Goal: Find specific page/section: Find specific page/section

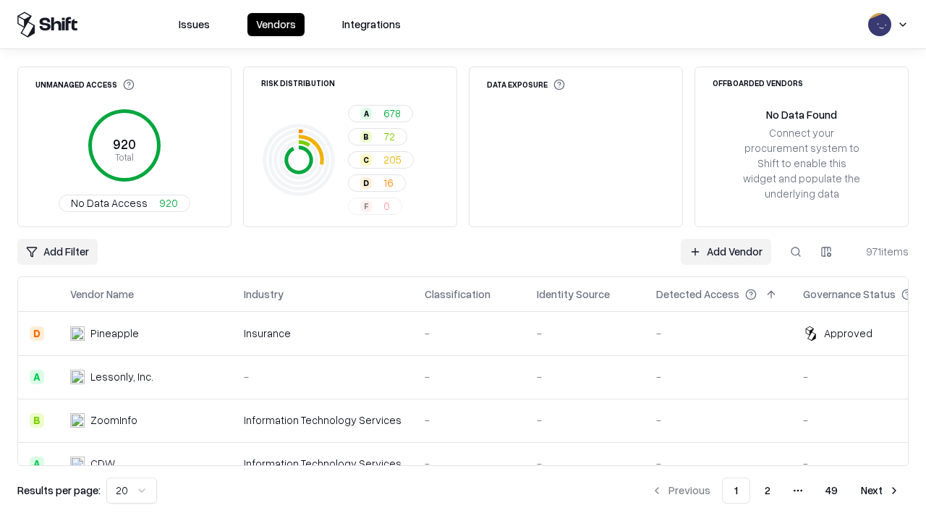
click at [463, 260] on div "Add Filter Add Vendor 971 items" at bounding box center [462, 252] width 891 height 26
click at [56, 252] on html "Issues Vendors Integrations Unmanaged Access 920 Total No Data Access 920 Risk …" at bounding box center [463, 260] width 926 height 521
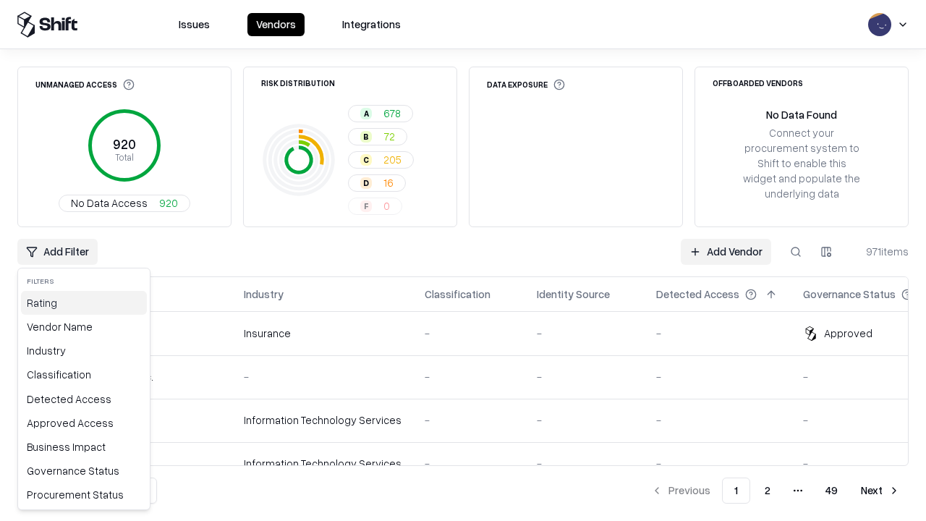
click at [80, 302] on div "Rating" at bounding box center [84, 303] width 126 height 24
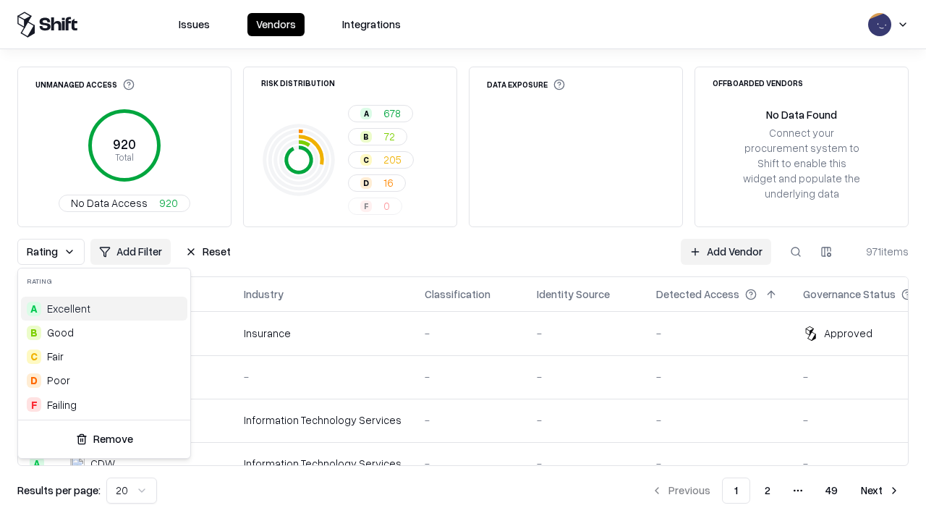
click at [463, 260] on html "Issues Vendors Integrations Unmanaged Access 920 Total No Data Access 920 Risk …" at bounding box center [463, 260] width 926 height 521
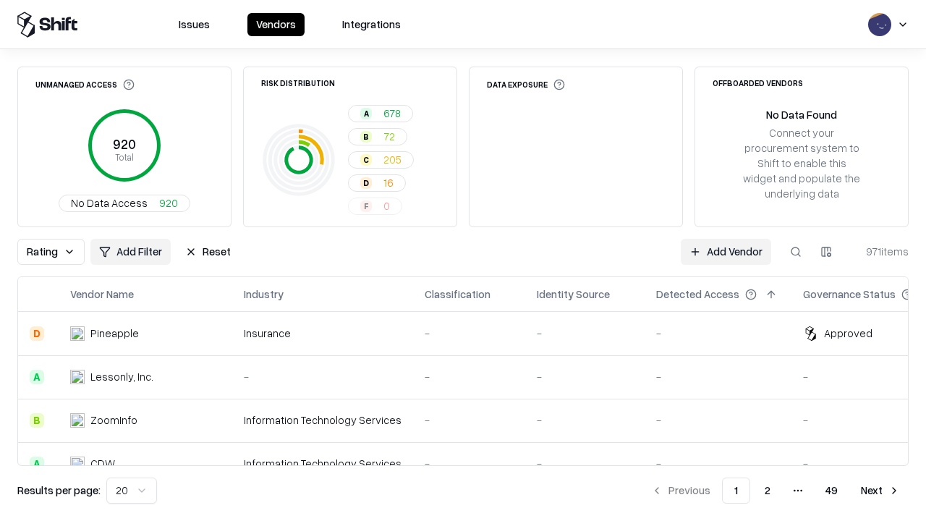
click at [204, 252] on button "Reset" at bounding box center [208, 252] width 63 height 26
click at [463, 260] on div "Rating Add Filter Reset Add Vendor 971 items" at bounding box center [462, 252] width 891 height 26
click at [56, 252] on html "Issues Vendors Integrations Unmanaged Access 920 Total No Data Access 920 Risk …" at bounding box center [463, 260] width 926 height 521
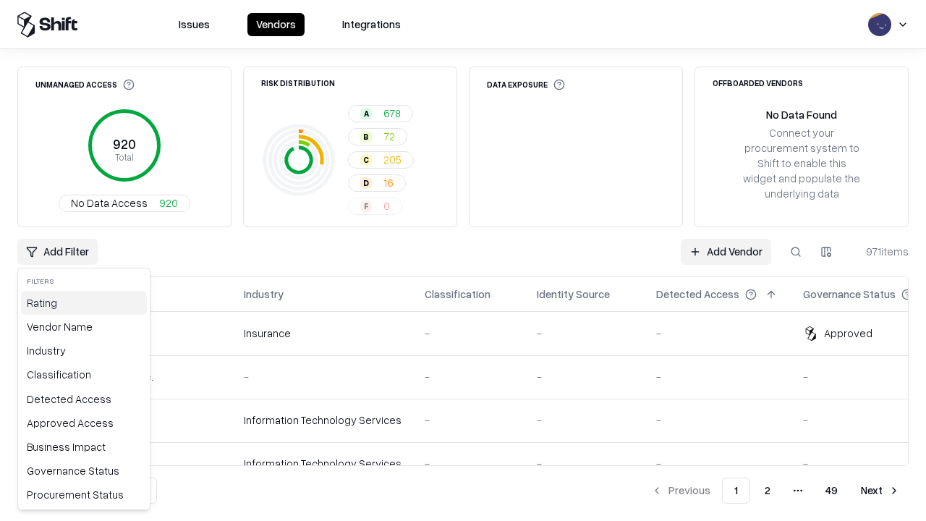
click at [80, 302] on div "Rating" at bounding box center [84, 303] width 126 height 24
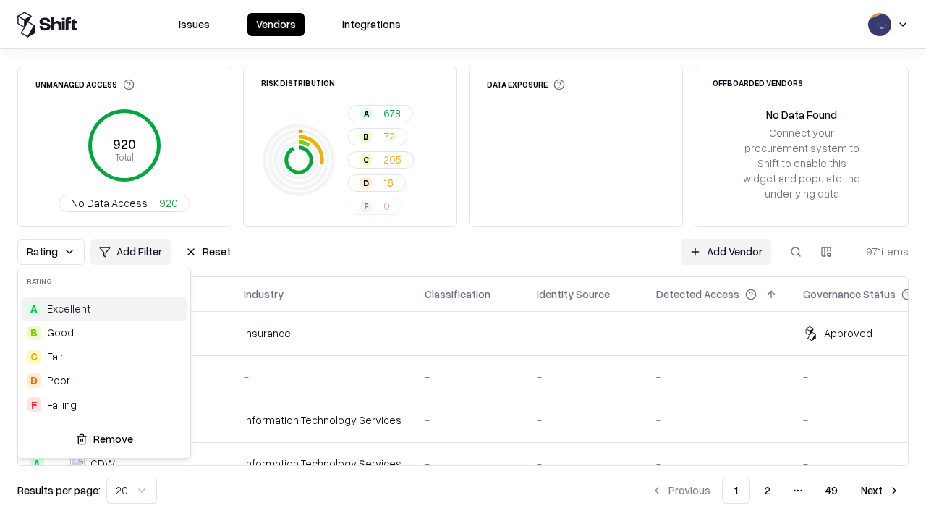
click at [101, 356] on div "C Fair" at bounding box center [104, 356] width 166 height 24
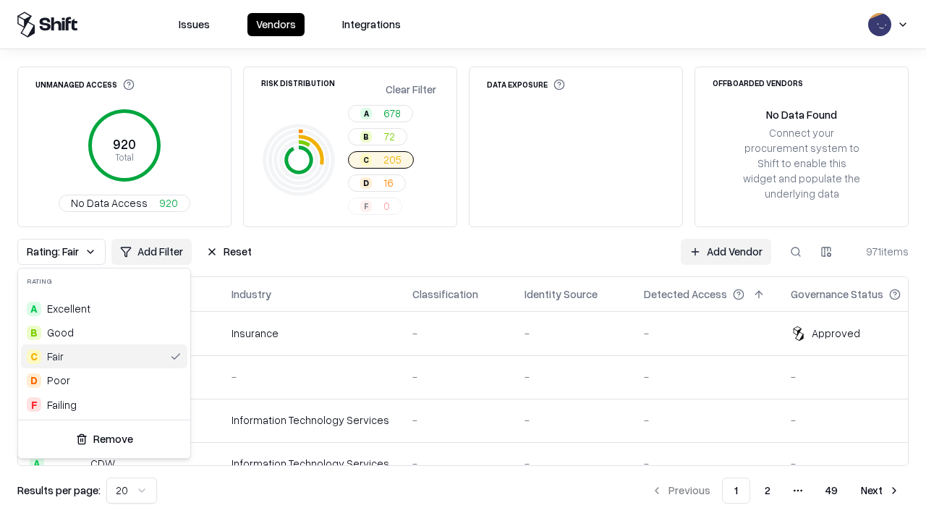
scroll to position [0, 3]
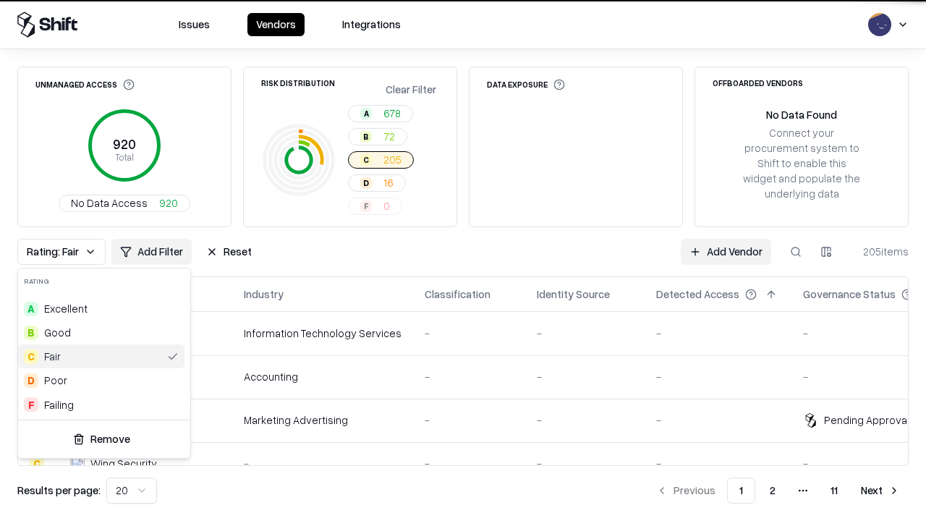
click at [463, 260] on html "Issues Vendors Integrations Unmanaged Access 920 Total No Data Access 920 Risk …" at bounding box center [463, 260] width 926 height 521
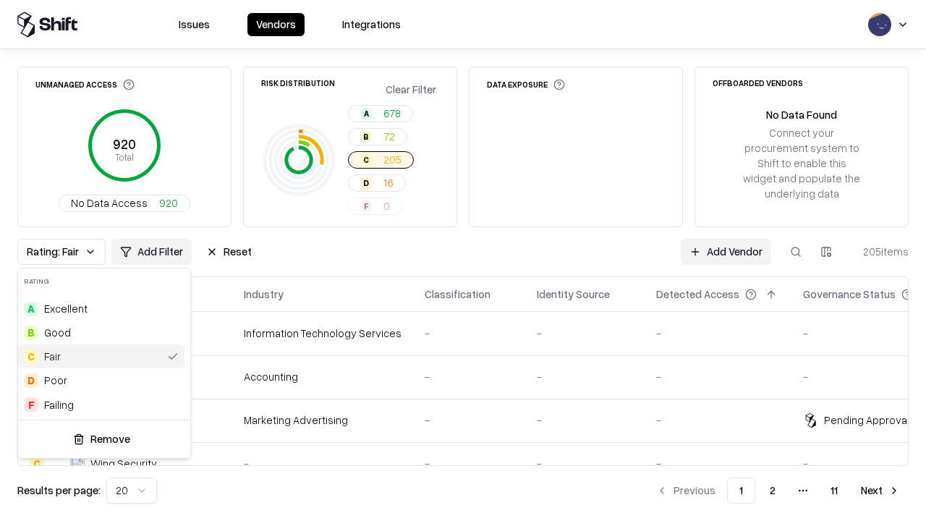
click at [463, 260] on div "Rating: Fair Add Filter Reset Add Vendor 205 items" at bounding box center [462, 252] width 891 height 26
click at [225, 252] on button "Reset" at bounding box center [229, 252] width 63 height 26
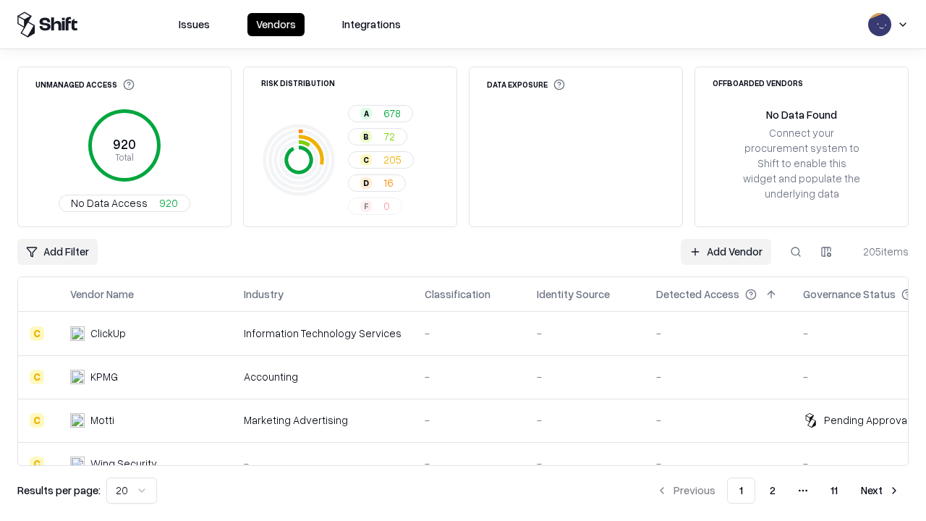
click at [463, 260] on div "Add Filter Add Vendor 205 items" at bounding box center [462, 252] width 891 height 26
click at [56, 252] on html "Issues Vendors Integrations Unmanaged Access 920 Total No Data Access 920 Risk …" at bounding box center [463, 260] width 926 height 521
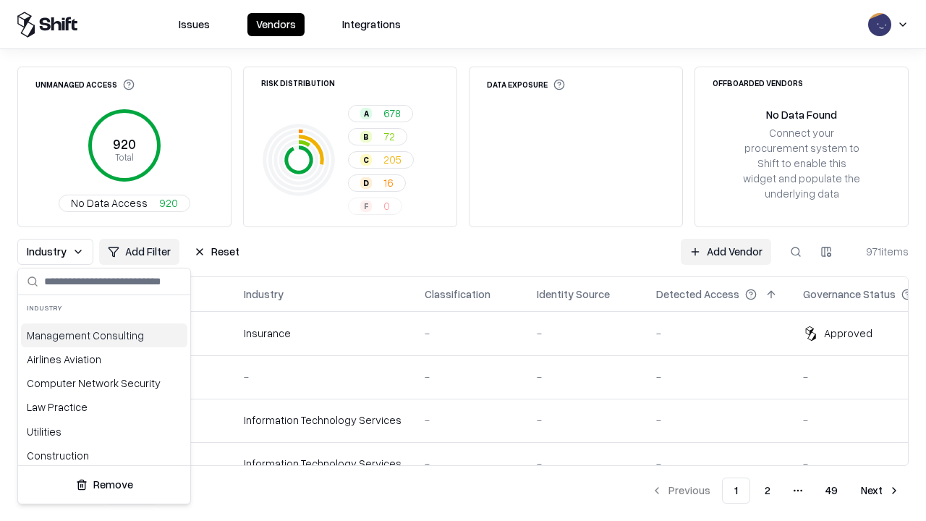
click at [463, 260] on html "Issues Vendors Integrations Unmanaged Access 920 Total No Data Access 920 Risk …" at bounding box center [463, 260] width 926 height 521
click at [213, 252] on button "Reset" at bounding box center [216, 252] width 63 height 26
